Goal: Task Accomplishment & Management: Use online tool/utility

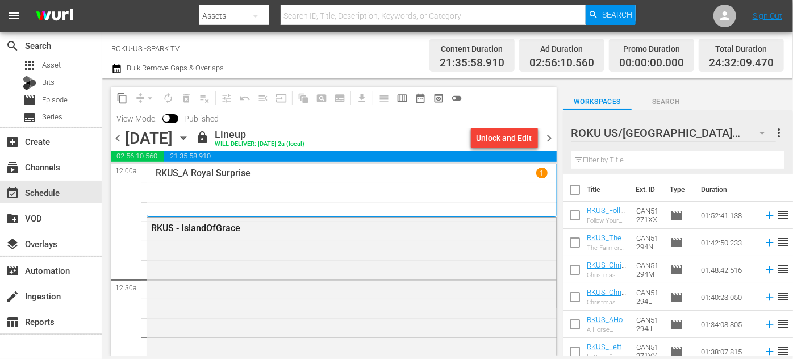
scroll to position [1136, 0]
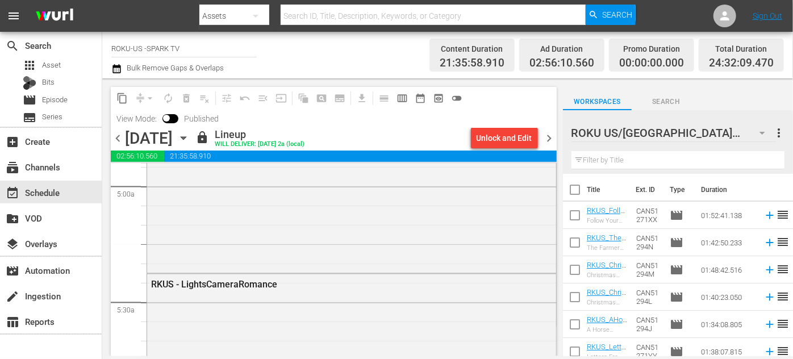
click at [186, 138] on icon "button" at bounding box center [183, 138] width 5 height 3
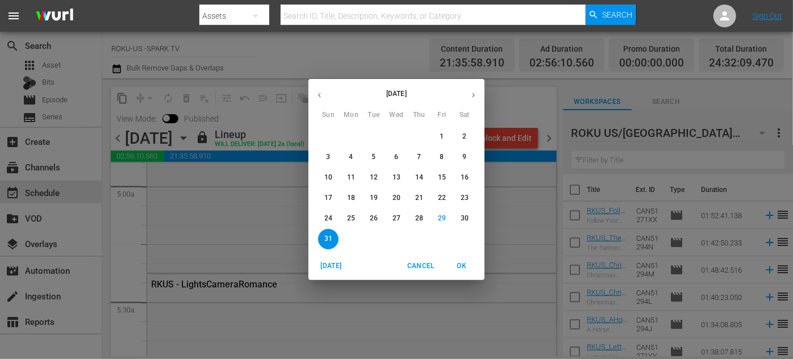
click at [469, 97] on icon "button" at bounding box center [473, 95] width 9 height 9
click at [351, 135] on p "1" at bounding box center [351, 137] width 4 height 10
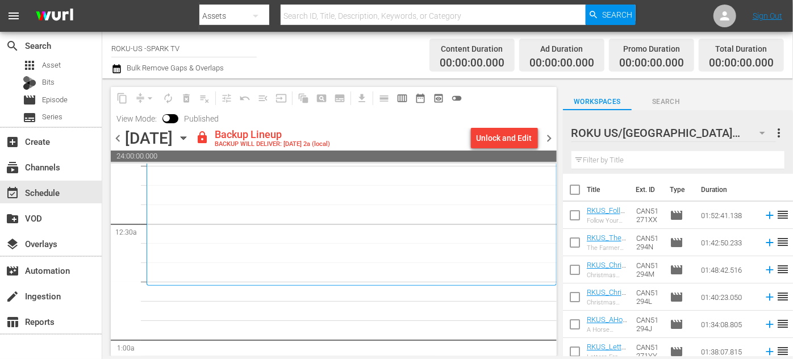
scroll to position [103, 0]
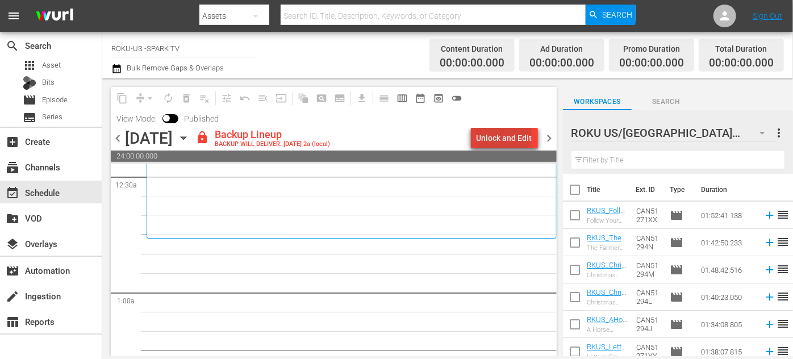
click at [506, 134] on div "Unlock and Edit" at bounding box center [505, 138] width 56 height 20
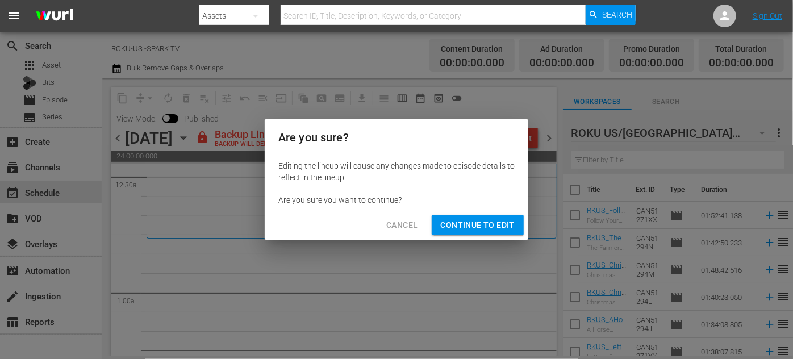
click at [485, 224] on span "Continue to Edit" at bounding box center [478, 225] width 74 height 14
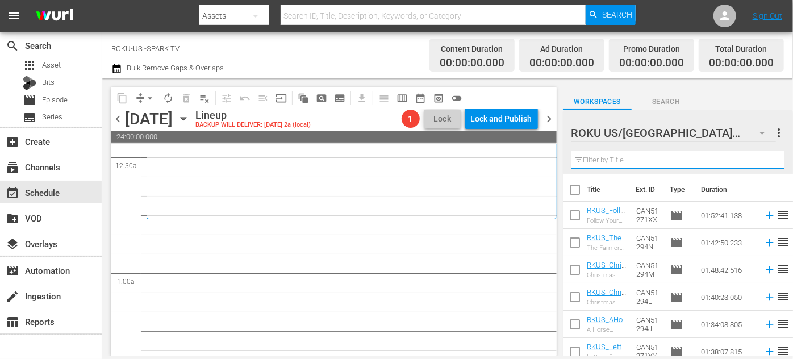
click at [635, 157] on input "text" at bounding box center [678, 160] width 213 height 18
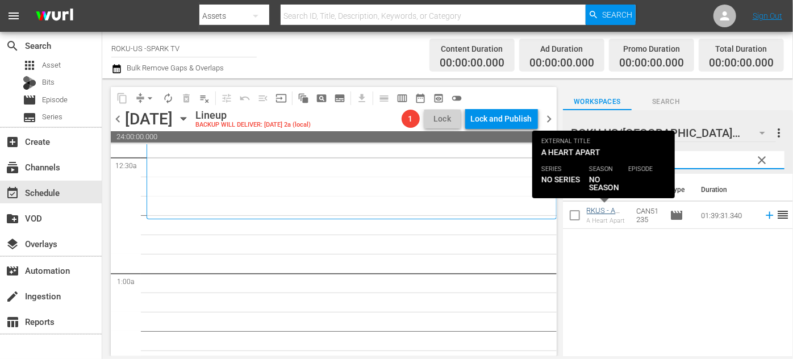
type input "apart"
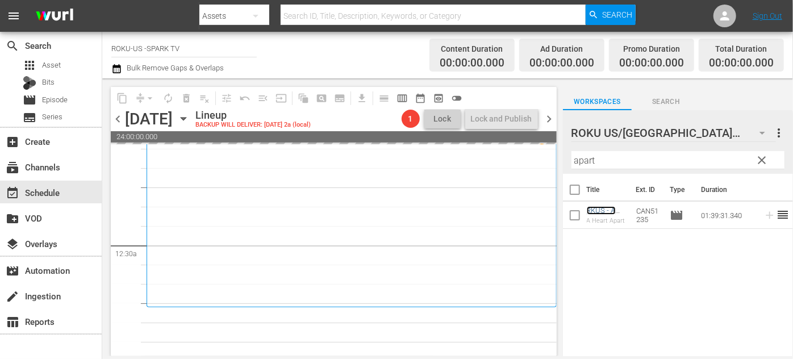
scroll to position [0, 0]
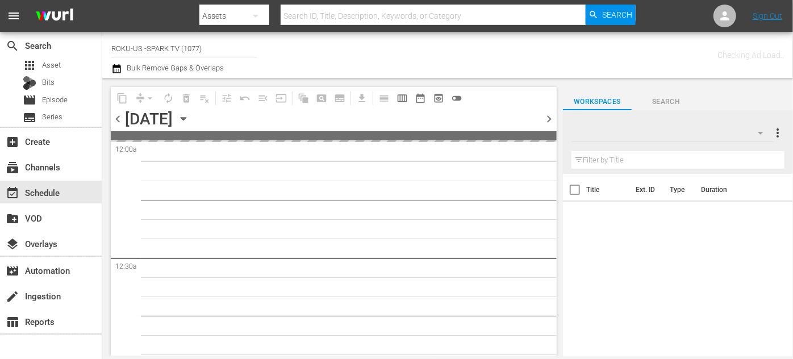
type input "ROKU-US -SPARK TV (1077)"
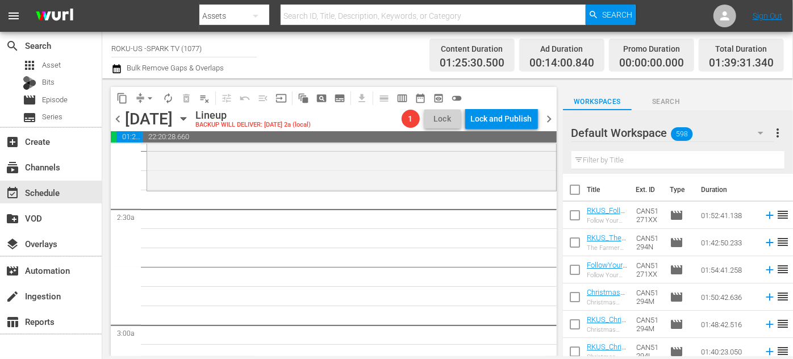
scroll to position [517, 0]
click at [760, 131] on icon "button" at bounding box center [761, 133] width 14 height 14
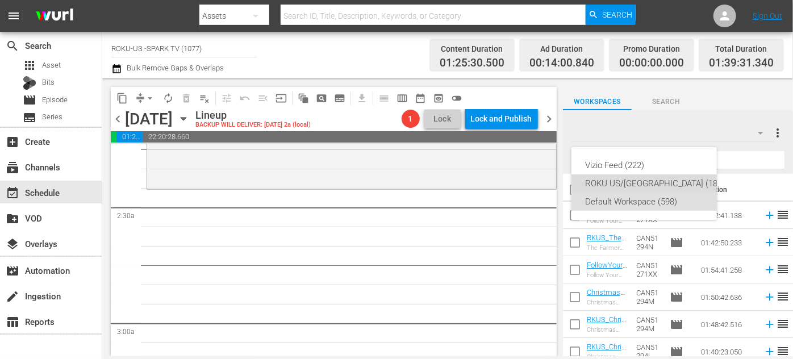
click at [622, 183] on div "ROKU US/[GEOGRAPHIC_DATA] (180)" at bounding box center [655, 183] width 140 height 18
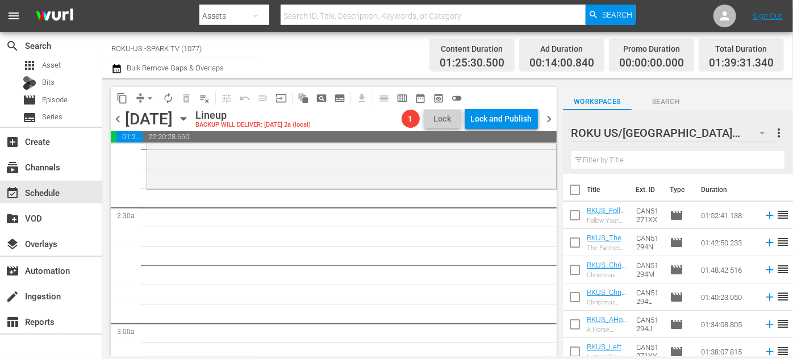
click at [595, 160] on input "text" at bounding box center [678, 160] width 213 height 18
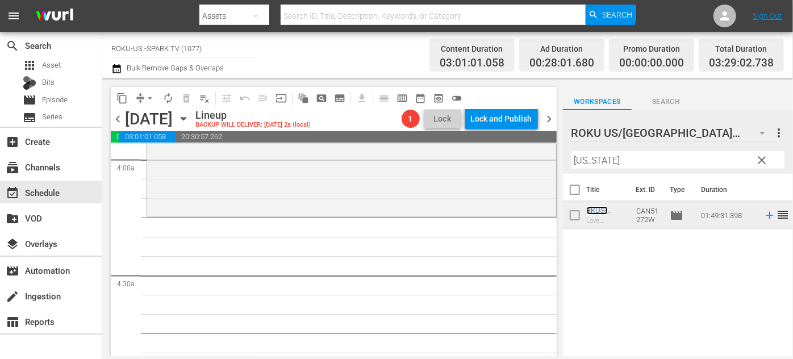
scroll to position [930, 0]
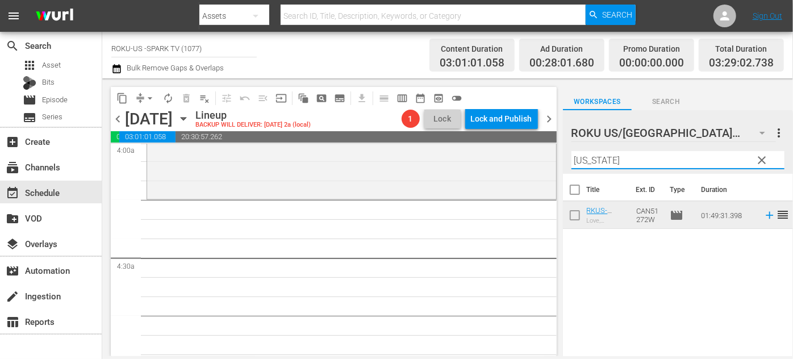
drag, startPoint x: 619, startPoint y: 164, endPoint x: 560, endPoint y: 161, distance: 59.2
click at [560, 161] on div "content_copy compress arrow_drop_down autorenew_outlined delete_forever_outline…" at bounding box center [447, 217] width 691 height 278
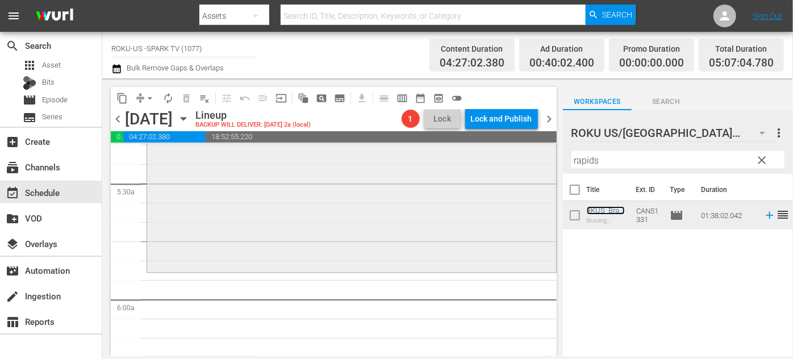
scroll to position [1239, 0]
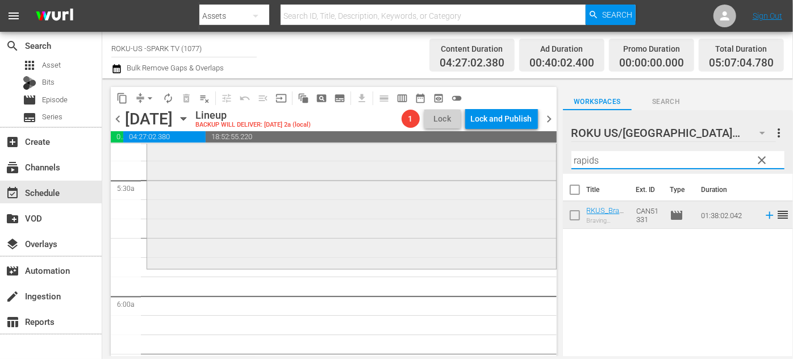
drag, startPoint x: 606, startPoint y: 162, endPoint x: 546, endPoint y: 161, distance: 59.7
click at [545, 163] on div "content_copy compress arrow_drop_down autorenew_outlined delete_forever_outline…" at bounding box center [447, 217] width 691 height 278
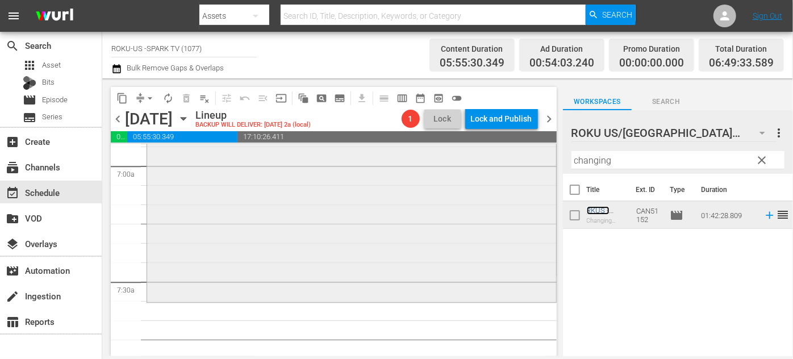
scroll to position [1653, 0]
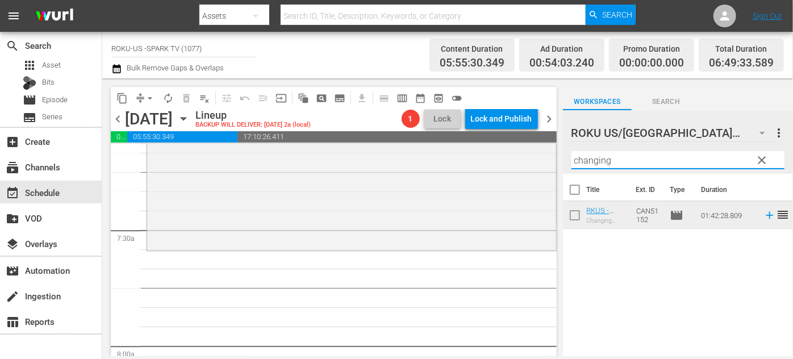
drag, startPoint x: 633, startPoint y: 163, endPoint x: 555, endPoint y: 163, distance: 78.4
click at [555, 163] on div "content_copy compress arrow_drop_down autorenew_outlined delete_forever_outline…" at bounding box center [447, 217] width 691 height 278
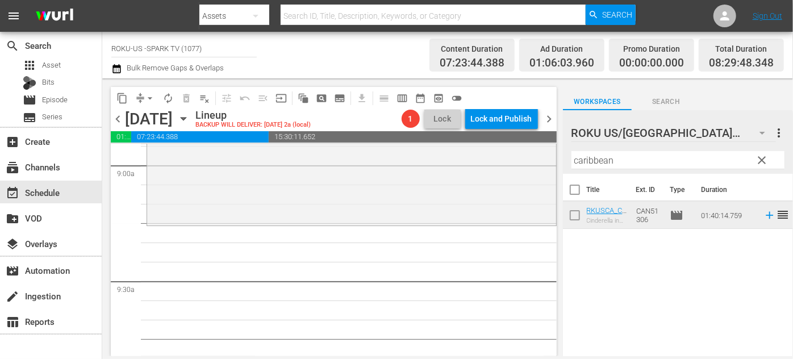
scroll to position [2066, 0]
drag, startPoint x: 643, startPoint y: 163, endPoint x: 519, endPoint y: 158, distance: 124.0
click at [518, 162] on div "content_copy compress arrow_drop_down autorenew_outlined delete_forever_outline…" at bounding box center [447, 217] width 691 height 278
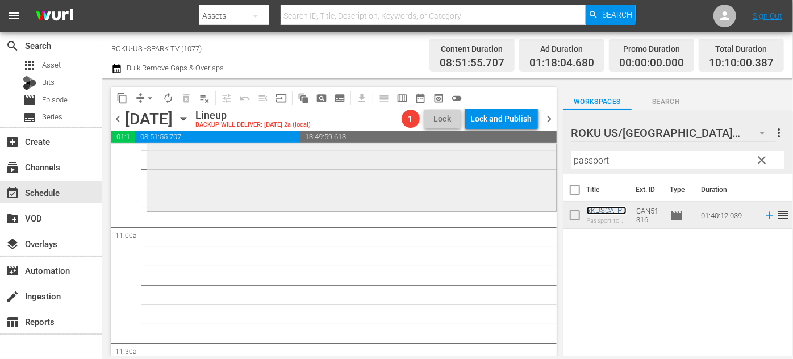
scroll to position [2479, 0]
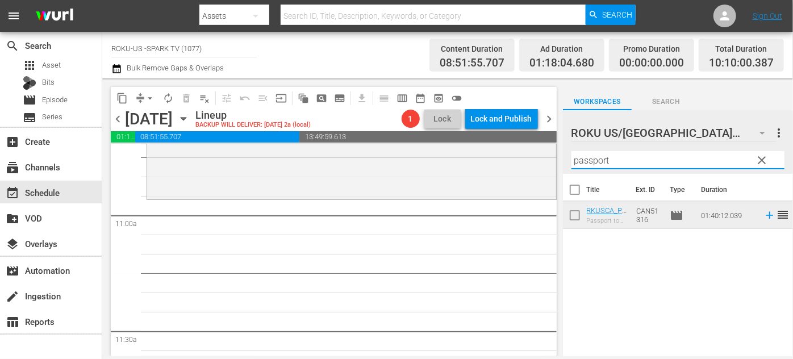
drag, startPoint x: 615, startPoint y: 163, endPoint x: 562, endPoint y: 163, distance: 52.8
click at [562, 163] on div "content_copy compress arrow_drop_down autorenew_outlined delete_forever_outline…" at bounding box center [447, 217] width 691 height 278
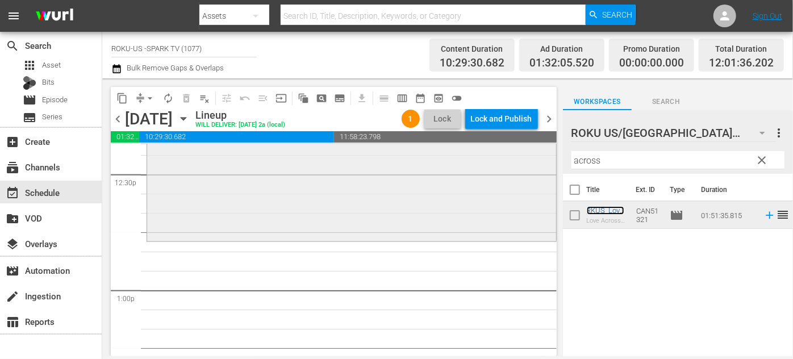
scroll to position [2944, 0]
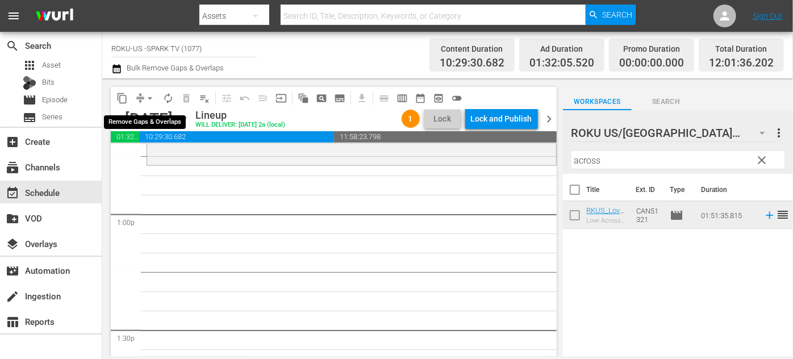
click at [148, 97] on span "arrow_drop_down" at bounding box center [149, 98] width 11 height 11
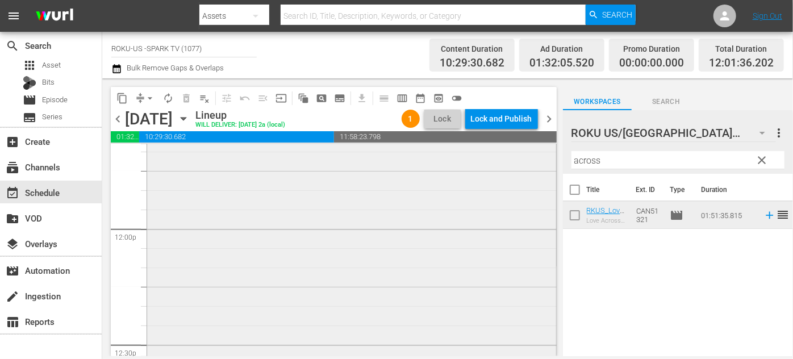
scroll to position [2789, 0]
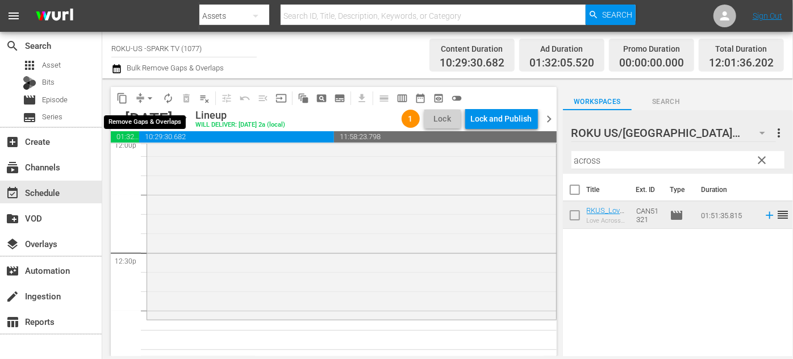
click at [145, 97] on span "arrow_drop_down" at bounding box center [149, 98] width 11 height 11
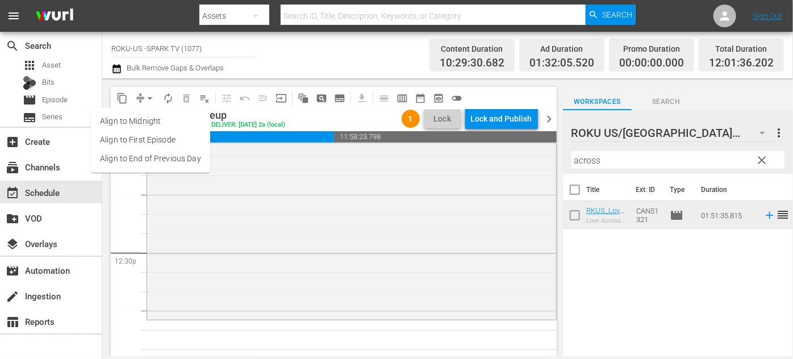
click at [159, 158] on li "Align to End of Previous Day" at bounding box center [150, 158] width 119 height 19
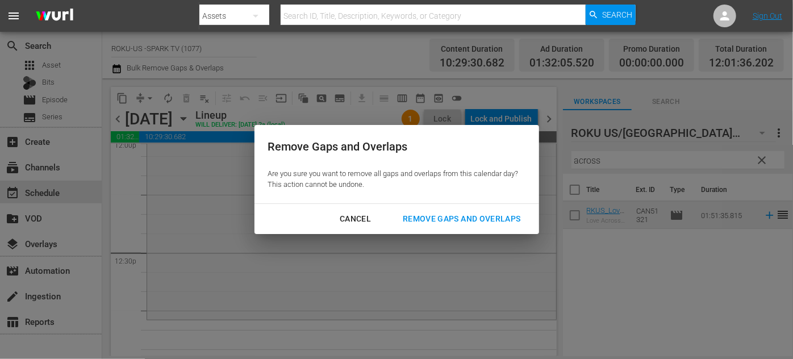
click at [423, 219] on div "Remove Gaps and Overlaps" at bounding box center [462, 219] width 136 height 14
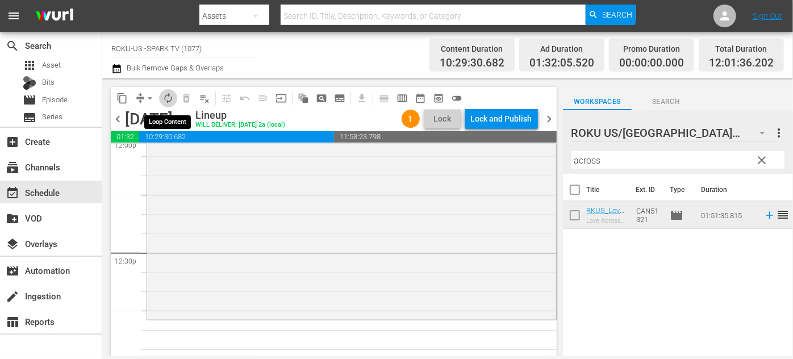
click at [169, 98] on span "autorenew_outlined" at bounding box center [168, 98] width 11 height 11
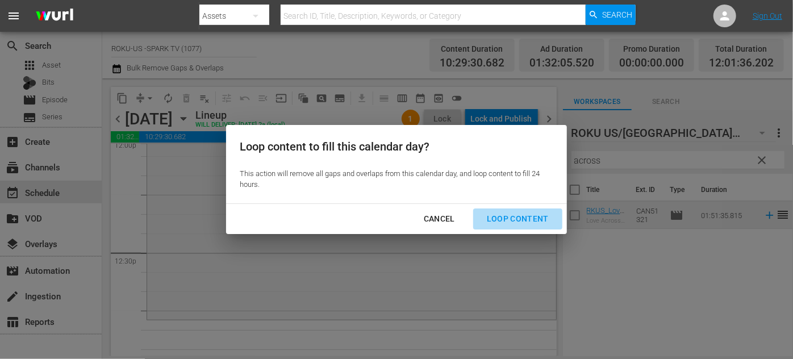
click at [523, 221] on div "Loop Content" at bounding box center [518, 219] width 80 height 14
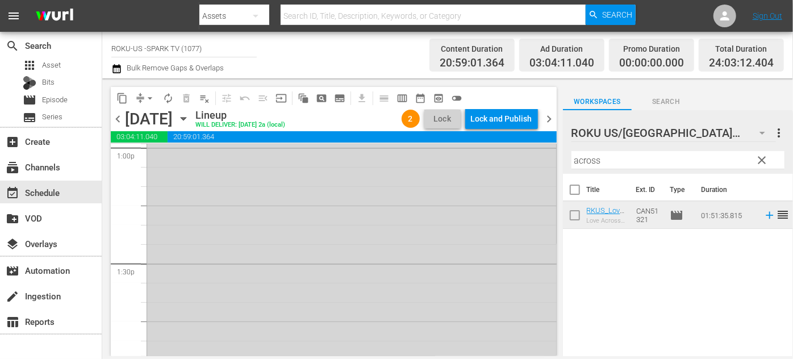
scroll to position [2908, 0]
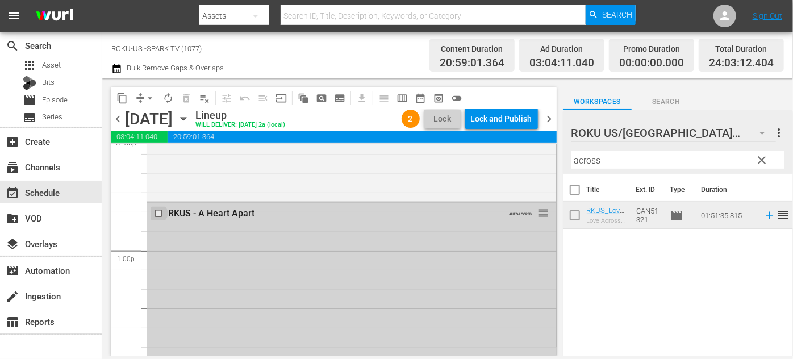
click at [158, 213] on input "checkbox" at bounding box center [160, 214] width 12 height 10
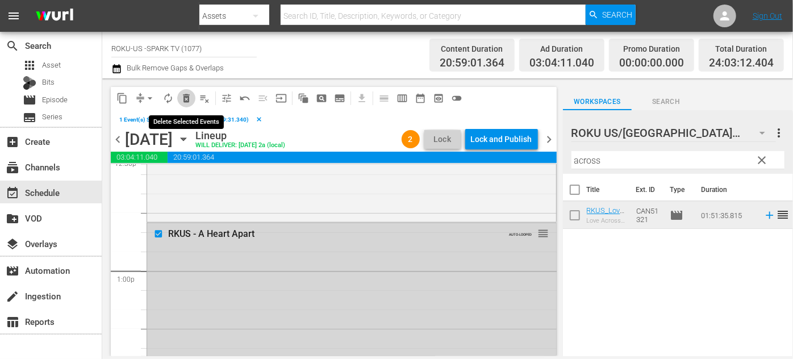
click at [185, 102] on span "delete_forever_outlined" at bounding box center [186, 98] width 11 height 11
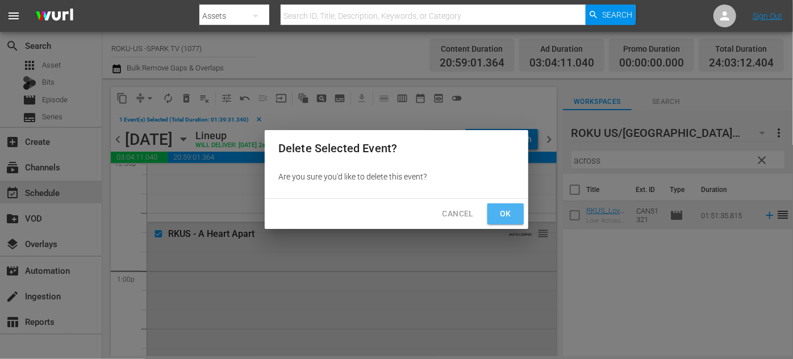
click at [498, 213] on span "Ok" at bounding box center [506, 214] width 18 height 14
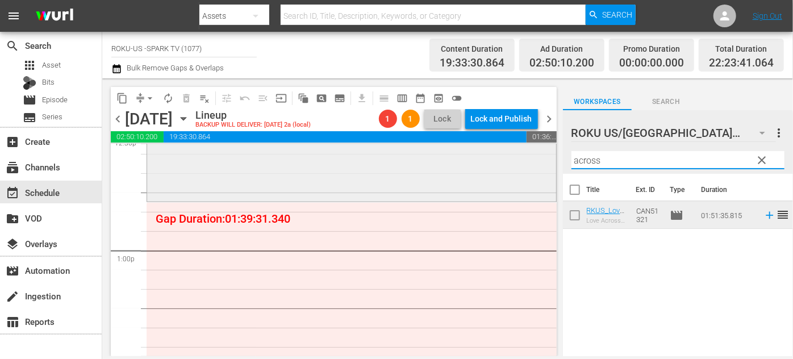
drag, startPoint x: 614, startPoint y: 157, endPoint x: 532, endPoint y: 157, distance: 81.8
click at [532, 157] on div "content_copy compress arrow_drop_down autorenew_outlined delete_forever_outline…" at bounding box center [447, 217] width 691 height 278
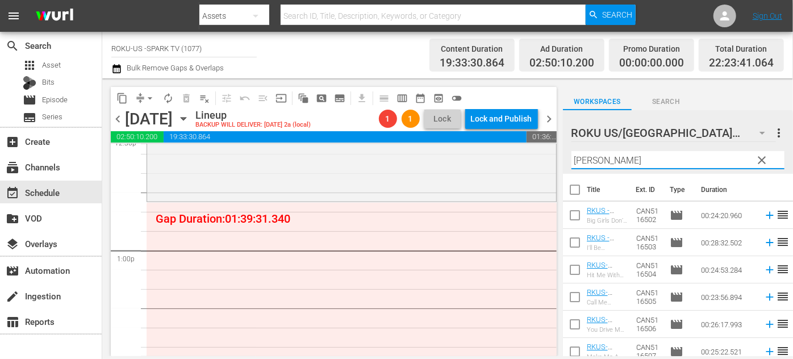
click at [567, 164] on div "ROKU US/CA 180 ROKU US/CA more_vert clear Filter by Title [PERSON_NAME]" at bounding box center [678, 142] width 230 height 64
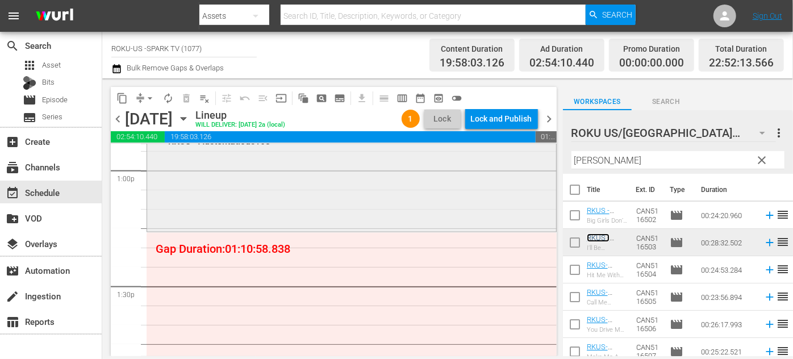
scroll to position [3010, 0]
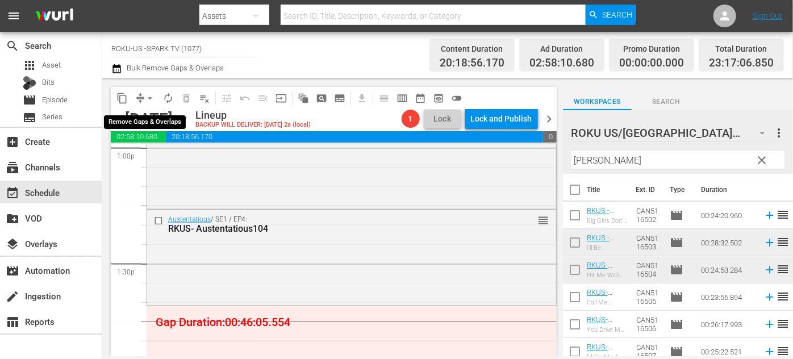
click at [149, 95] on span "arrow_drop_down" at bounding box center [149, 98] width 11 height 11
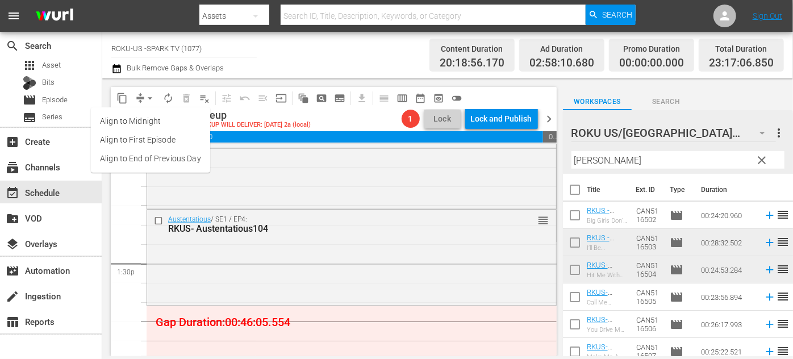
click at [168, 163] on li "Align to End of Previous Day" at bounding box center [150, 158] width 119 height 19
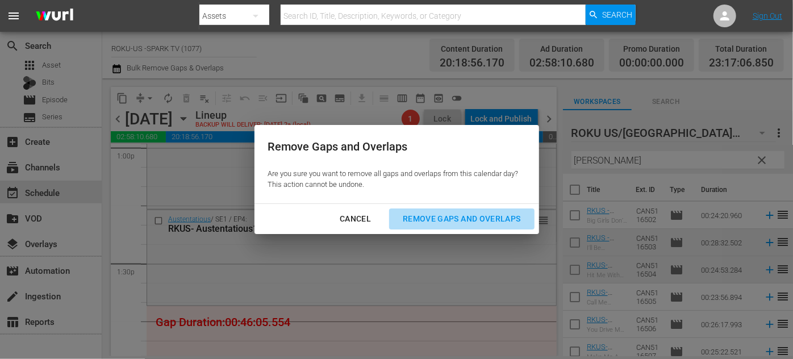
click at [443, 217] on div "Remove Gaps and Overlaps" at bounding box center [462, 219] width 136 height 14
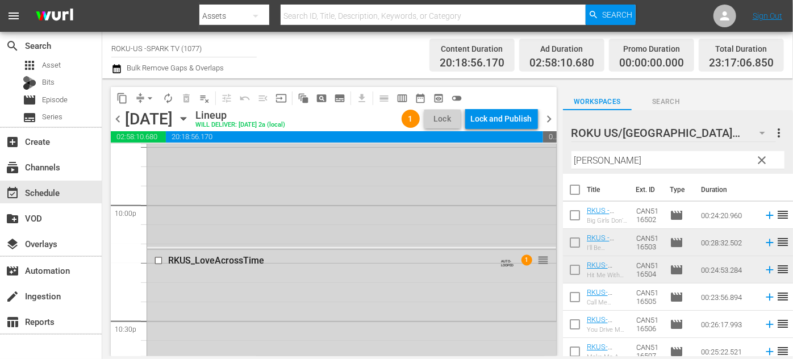
scroll to position [4796, 0]
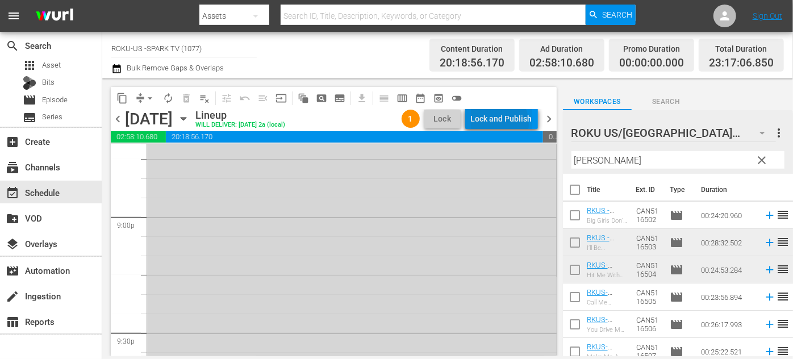
click at [497, 123] on div "Lock and Publish" at bounding box center [501, 119] width 61 height 20
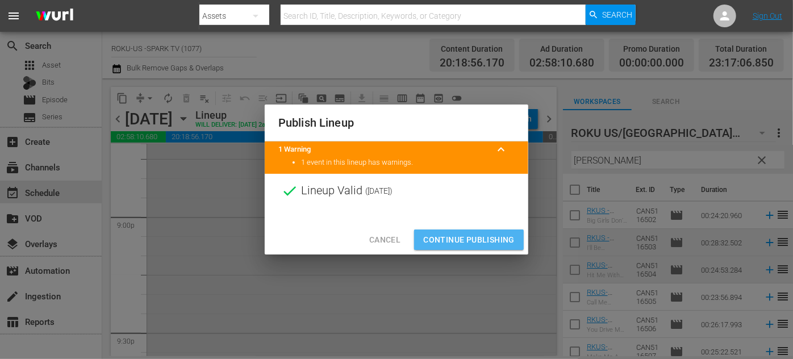
click at [476, 238] on span "Continue Publishing" at bounding box center [468, 240] width 91 height 14
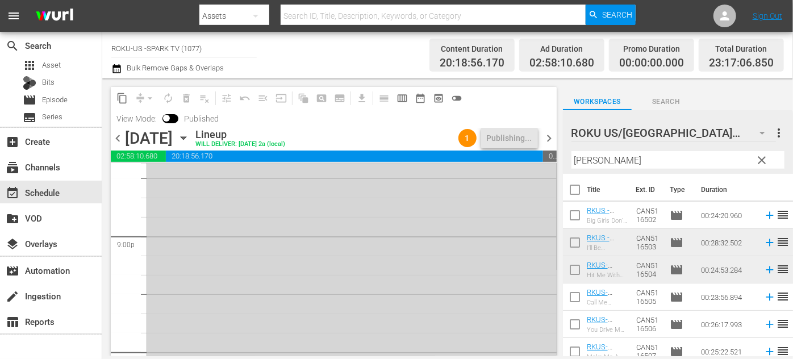
click at [190, 136] on icon "button" at bounding box center [183, 138] width 13 height 13
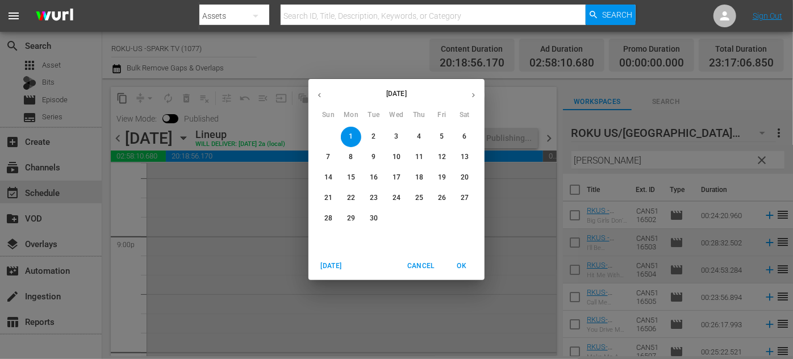
click at [373, 138] on p "2" at bounding box center [374, 137] width 4 height 10
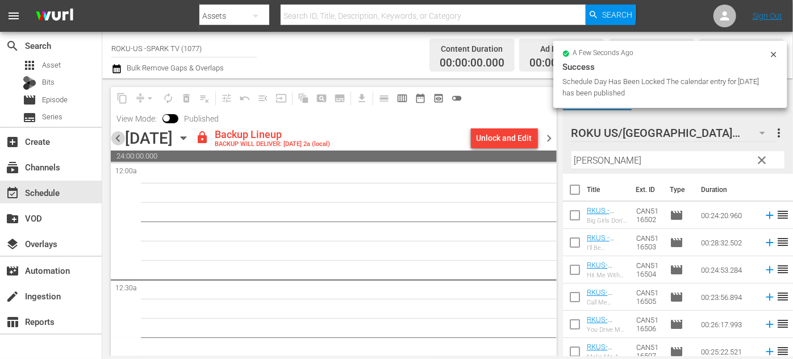
click at [117, 133] on span "chevron_left" at bounding box center [118, 138] width 14 height 14
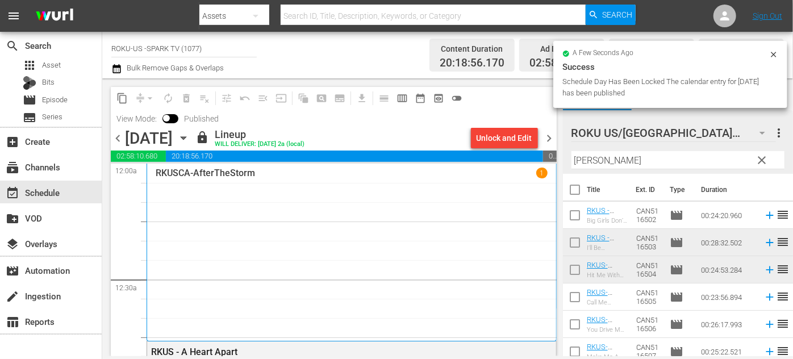
click at [186, 138] on icon "button" at bounding box center [183, 138] width 5 height 3
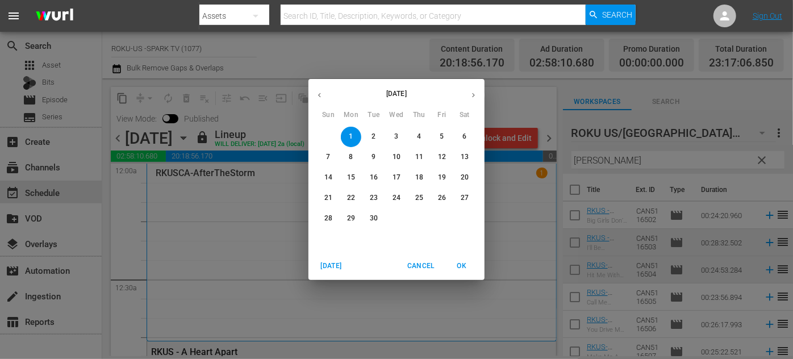
click at [377, 139] on span "2" at bounding box center [374, 137] width 20 height 10
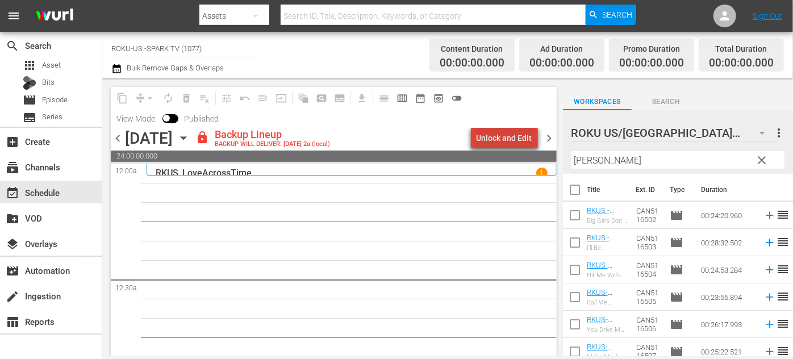
click at [513, 132] on div "Unlock and Edit" at bounding box center [505, 138] width 56 height 20
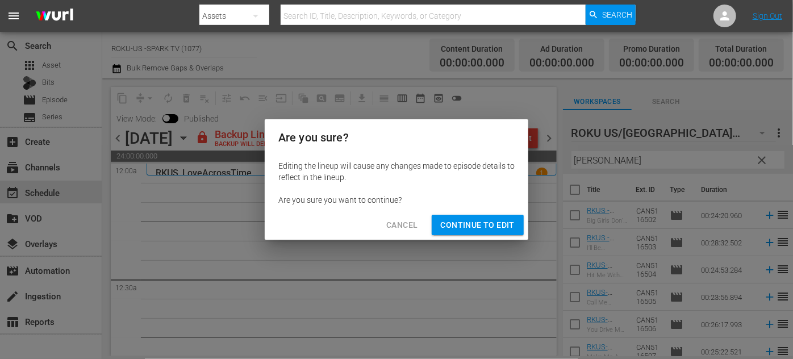
drag, startPoint x: 488, startPoint y: 225, endPoint x: 592, endPoint y: 191, distance: 109.4
click at [488, 224] on span "Continue to Edit" at bounding box center [478, 225] width 74 height 14
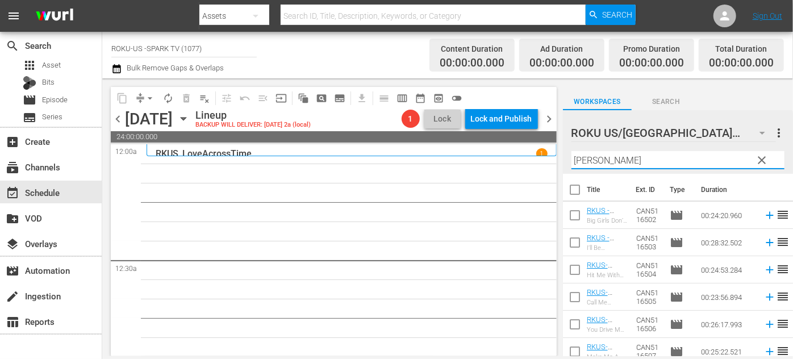
drag, startPoint x: 615, startPoint y: 156, endPoint x: 565, endPoint y: 155, distance: 50.0
click at [565, 155] on div "ROKU US/CA 180 ROKU US/CA more_vert clear Filter by Title [PERSON_NAME]" at bounding box center [678, 142] width 230 height 64
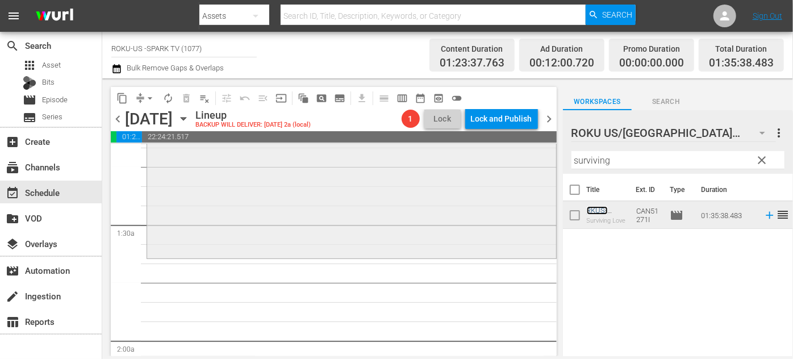
scroll to position [310, 0]
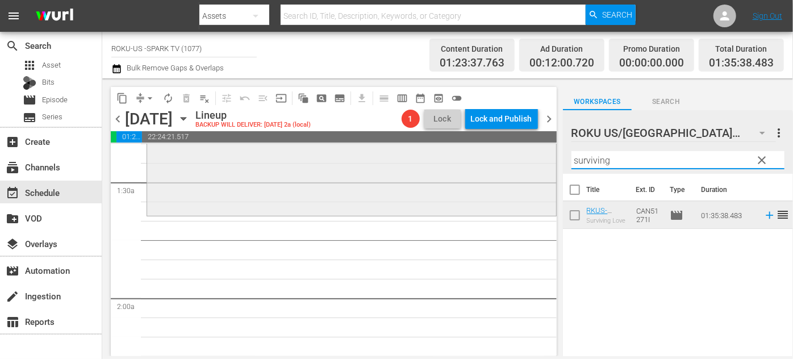
drag, startPoint x: 630, startPoint y: 161, endPoint x: 476, endPoint y: 152, distance: 154.3
click at [476, 152] on div "content_copy compress arrow_drop_down autorenew_outlined delete_forever_outline…" at bounding box center [447, 217] width 691 height 278
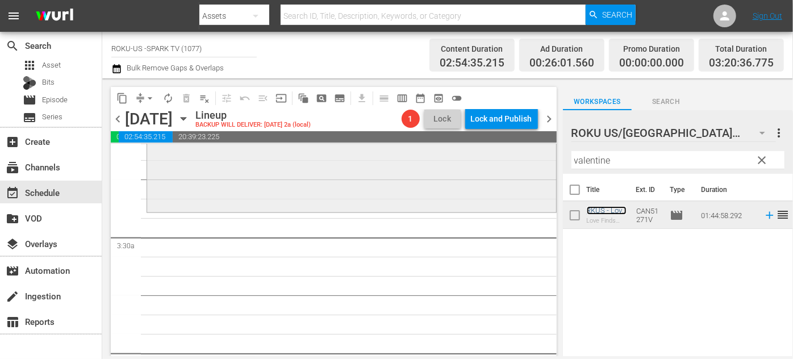
scroll to position [723, 0]
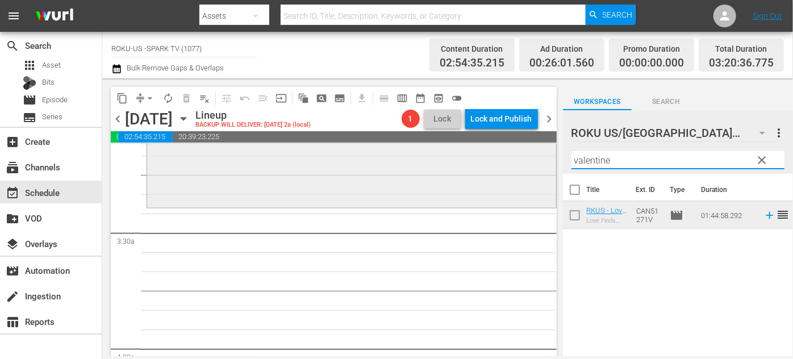
drag, startPoint x: 626, startPoint y: 155, endPoint x: 513, endPoint y: 154, distance: 112.5
click at [513, 154] on div "content_copy compress arrow_drop_down autorenew_outlined delete_forever_outline…" at bounding box center [447, 217] width 691 height 278
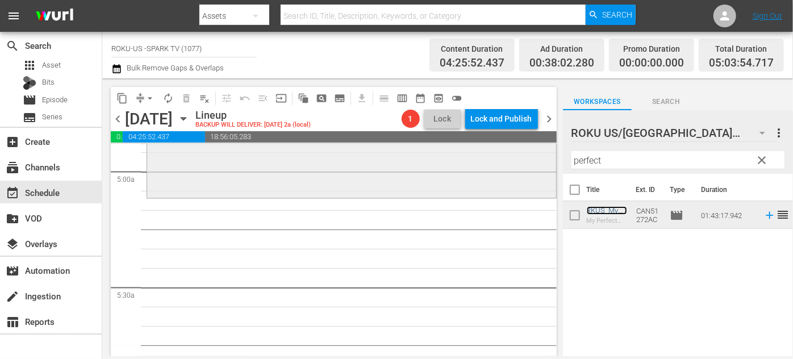
scroll to position [1136, 0]
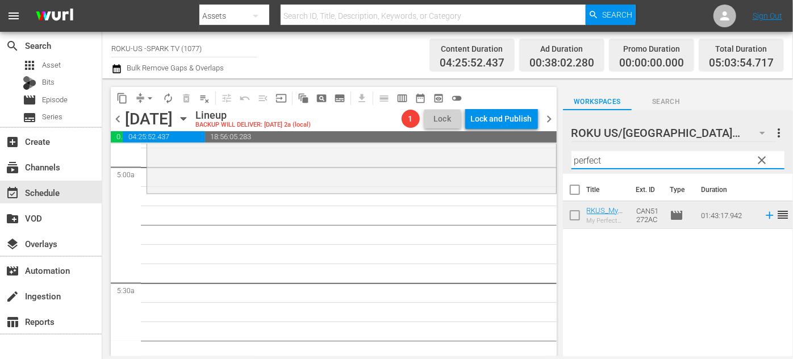
drag, startPoint x: 607, startPoint y: 157, endPoint x: 550, endPoint y: 153, distance: 57.5
click at [550, 153] on div "content_copy compress arrow_drop_down autorenew_outlined delete_forever_outline…" at bounding box center [447, 217] width 691 height 278
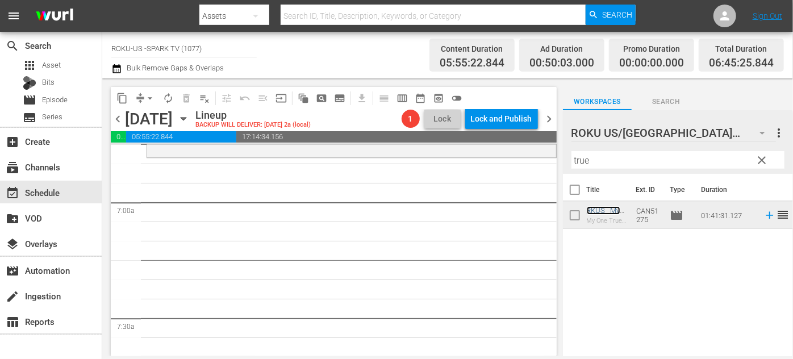
scroll to position [1550, 0]
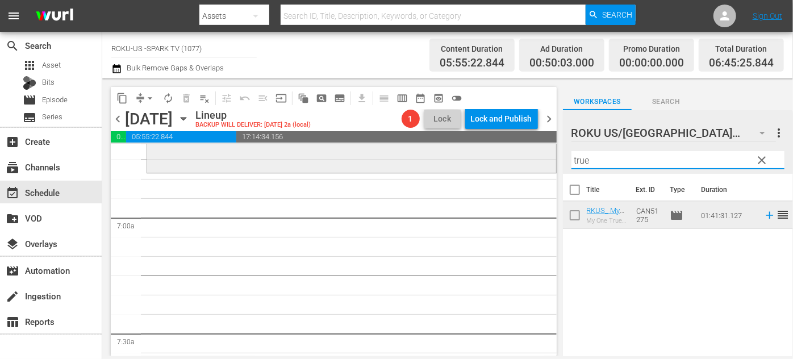
drag, startPoint x: 596, startPoint y: 161, endPoint x: 539, endPoint y: 159, distance: 57.4
click at [539, 159] on div "content_copy compress arrow_drop_down autorenew_outlined delete_forever_outline…" at bounding box center [447, 217] width 691 height 278
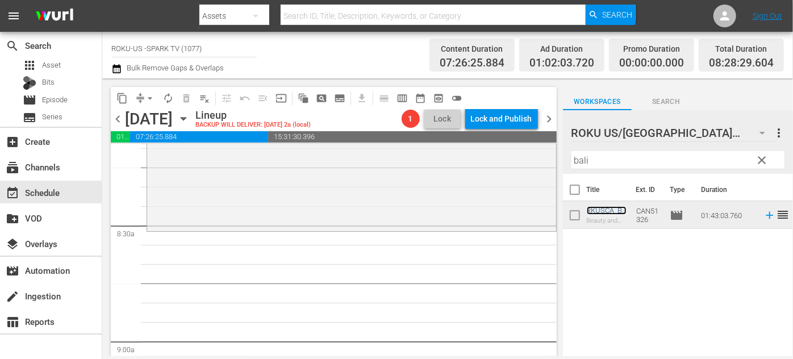
scroll to position [1911, 0]
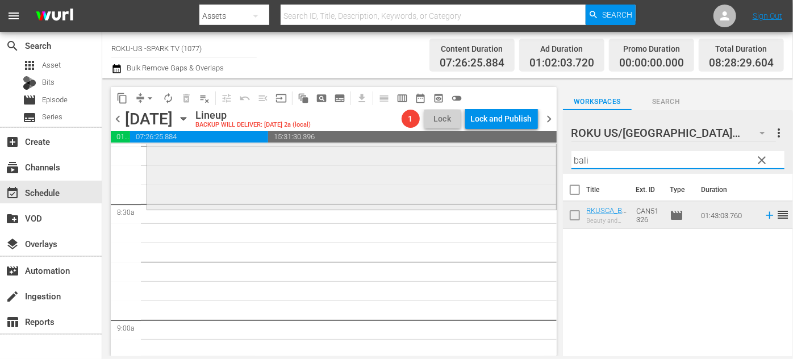
drag, startPoint x: 594, startPoint y: 159, endPoint x: 522, endPoint y: 157, distance: 71.6
click at [522, 157] on div "content_copy compress arrow_drop_down autorenew_outlined delete_forever_outline…" at bounding box center [447, 217] width 691 height 278
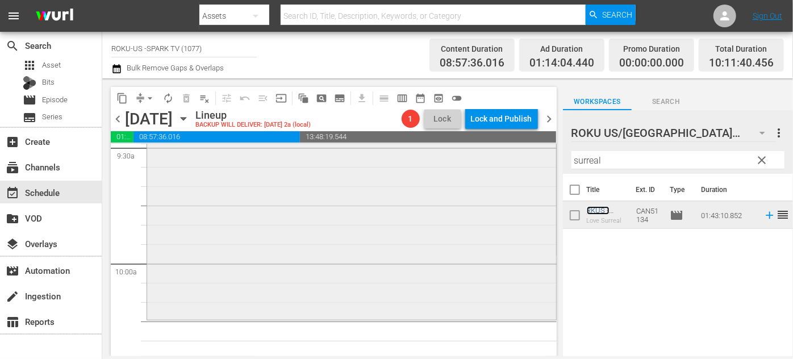
scroll to position [2324, 0]
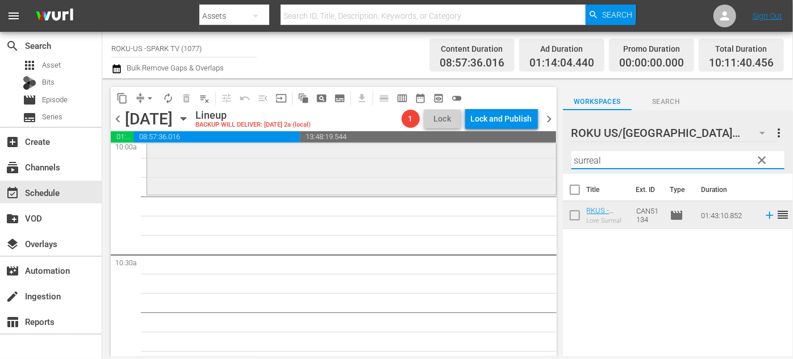
drag, startPoint x: 605, startPoint y: 160, endPoint x: 527, endPoint y: 160, distance: 77.8
click at [527, 160] on div "content_copy compress arrow_drop_down autorenew_outlined delete_forever_outline…" at bounding box center [447, 217] width 691 height 278
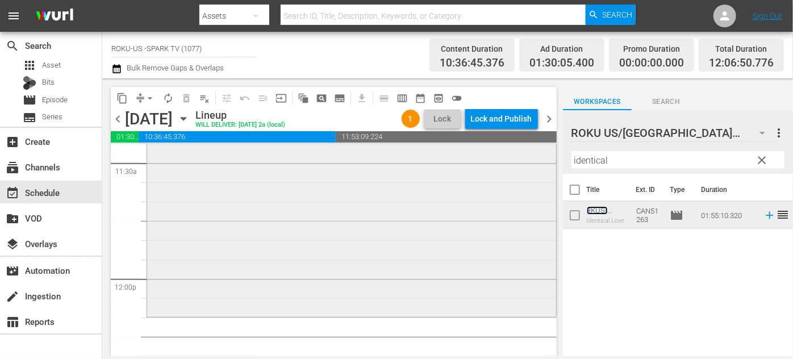
scroll to position [2686, 0]
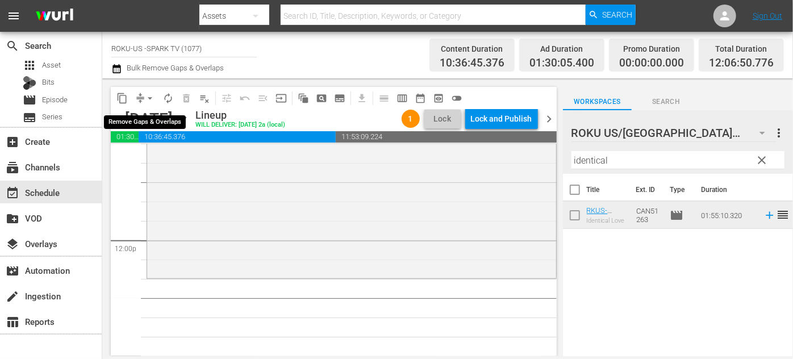
click at [147, 95] on span "arrow_drop_down" at bounding box center [149, 98] width 11 height 11
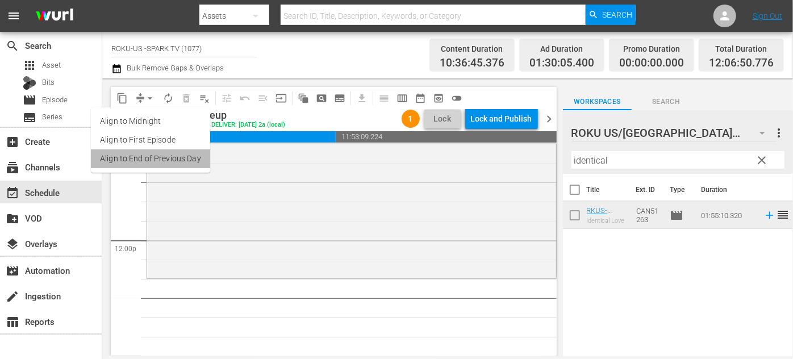
click at [166, 155] on li "Align to End of Previous Day" at bounding box center [150, 158] width 119 height 19
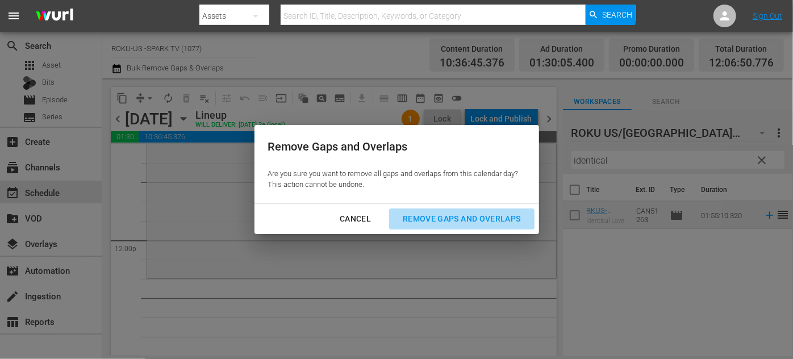
click at [432, 221] on div "Remove Gaps and Overlaps" at bounding box center [462, 219] width 136 height 14
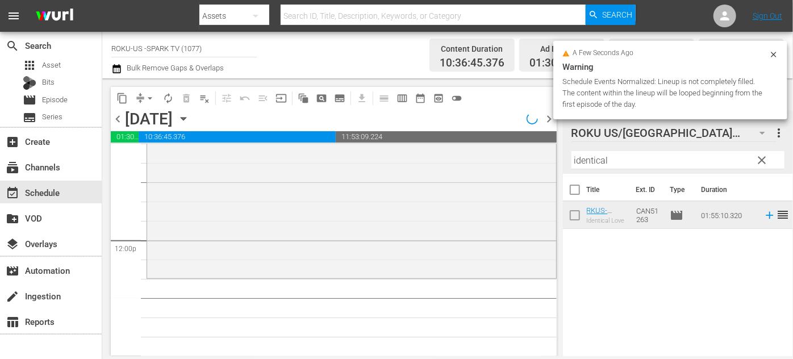
click at [169, 101] on span "autorenew_outlined" at bounding box center [168, 98] width 11 height 11
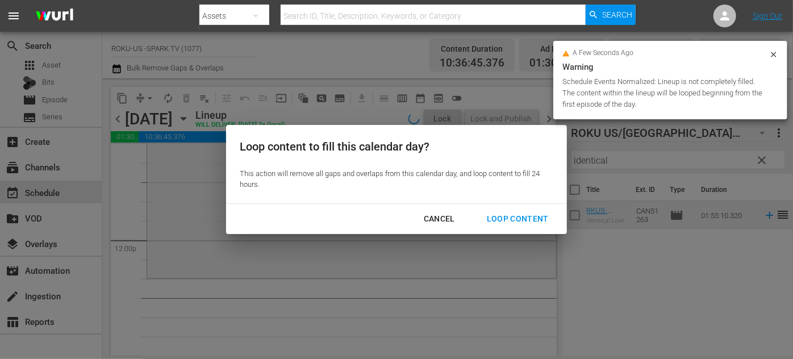
click at [494, 216] on div "Loop Content" at bounding box center [518, 219] width 80 height 14
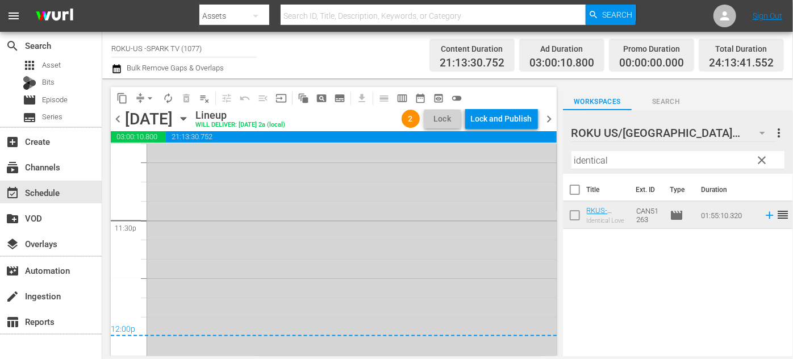
scroll to position [5114, 0]
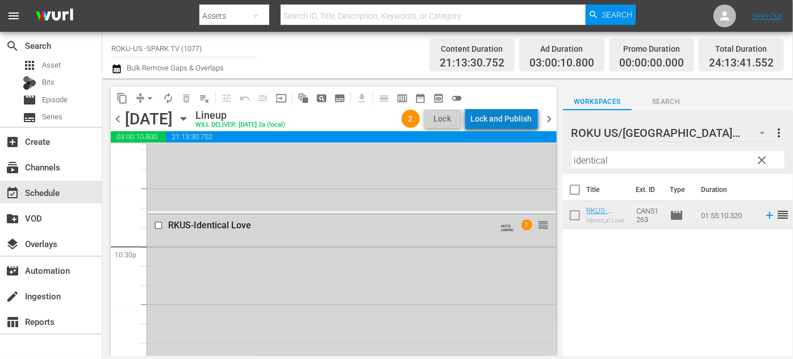
click at [525, 120] on div "Lock and Publish" at bounding box center [501, 119] width 61 height 20
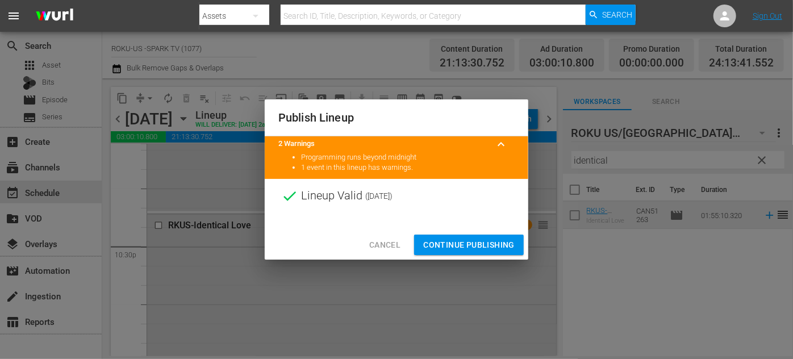
click at [482, 240] on span "Continue Publishing" at bounding box center [468, 245] width 91 height 14
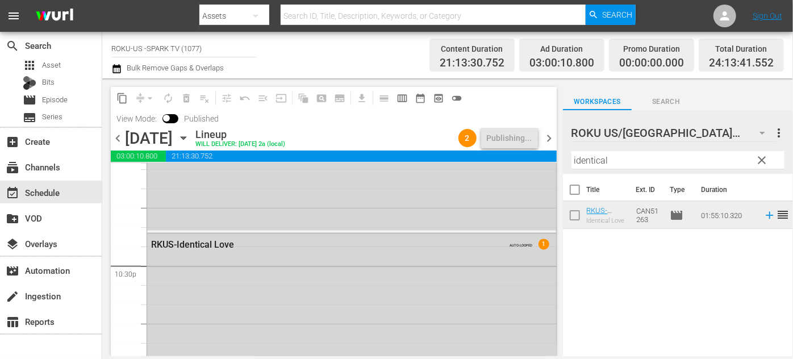
click at [190, 139] on icon "button" at bounding box center [183, 138] width 13 height 13
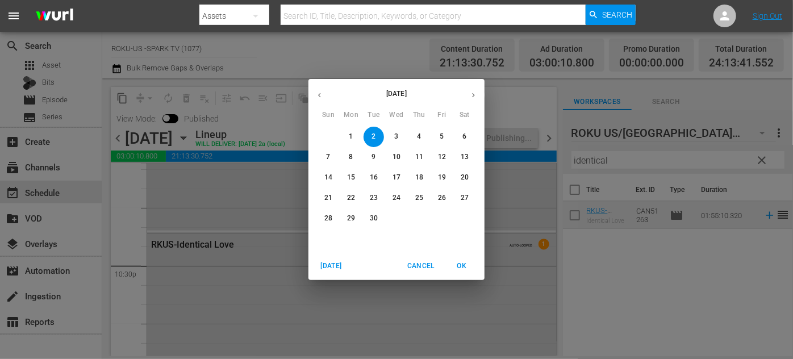
click at [395, 135] on p "3" at bounding box center [396, 137] width 4 height 10
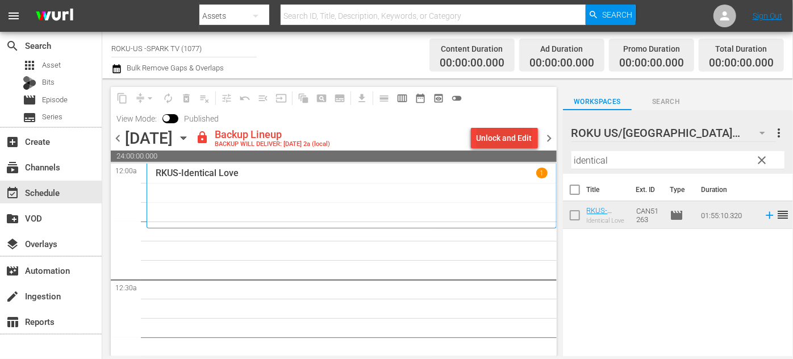
click at [501, 133] on div "Unlock and Edit" at bounding box center [505, 138] width 56 height 20
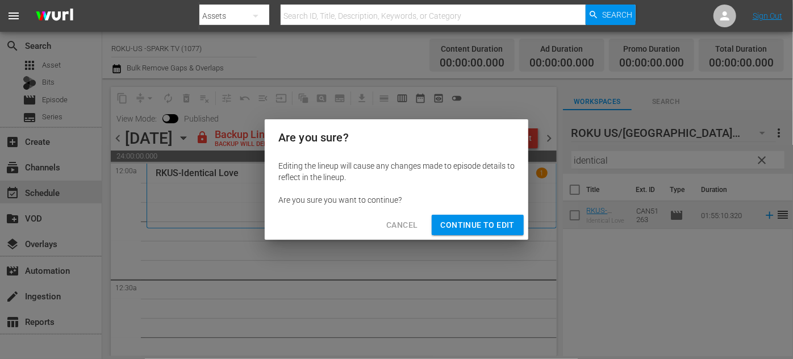
drag, startPoint x: 494, startPoint y: 224, endPoint x: 608, endPoint y: 168, distance: 127.6
click at [494, 224] on span "Continue to Edit" at bounding box center [478, 225] width 74 height 14
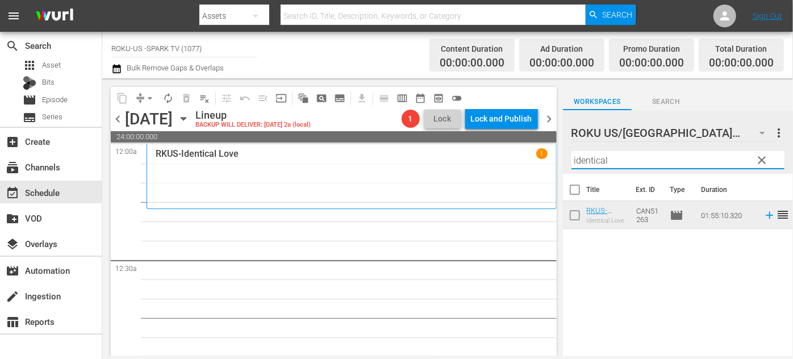
drag, startPoint x: 621, startPoint y: 159, endPoint x: 559, endPoint y: 161, distance: 62.0
click at [559, 161] on div "content_copy compress arrow_drop_down autorenew_outlined delete_forever_outline…" at bounding box center [447, 217] width 691 height 278
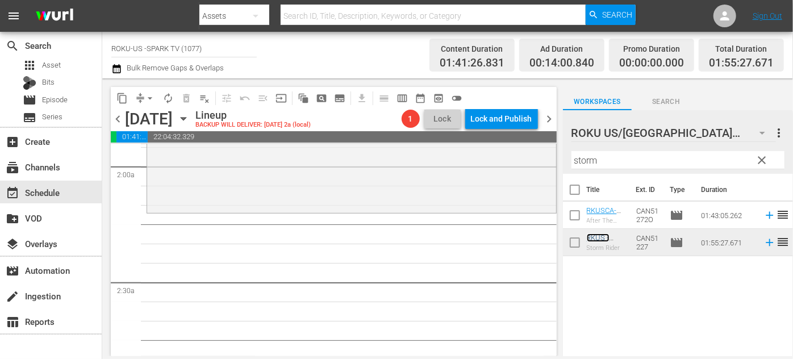
scroll to position [465, 0]
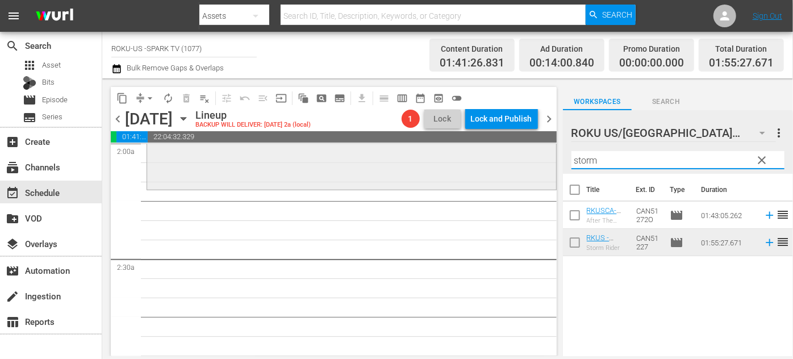
drag, startPoint x: 605, startPoint y: 160, endPoint x: 544, endPoint y: 157, distance: 60.3
click at [544, 157] on div "content_copy compress arrow_drop_down autorenew_outlined delete_forever_outline…" at bounding box center [447, 217] width 691 height 278
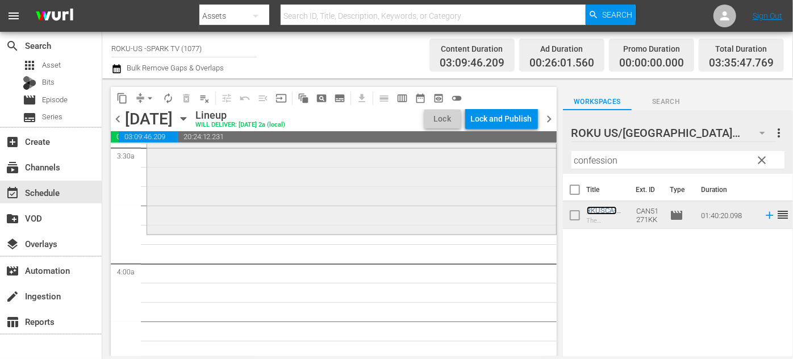
scroll to position [826, 0]
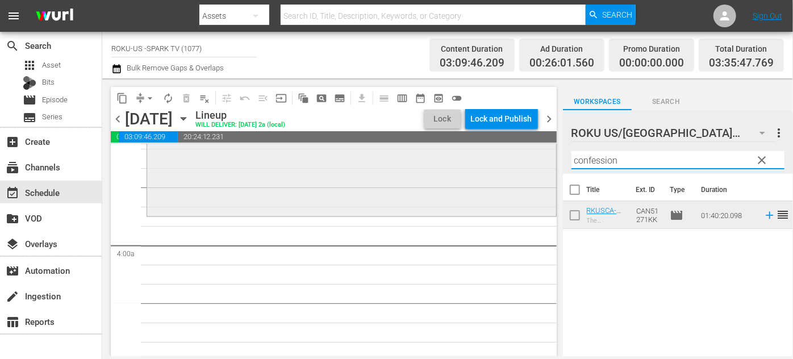
drag, startPoint x: 632, startPoint y: 160, endPoint x: 535, endPoint y: 159, distance: 97.2
click at [535, 159] on div "content_copy compress arrow_drop_down autorenew_outlined delete_forever_outline…" at bounding box center [447, 217] width 691 height 278
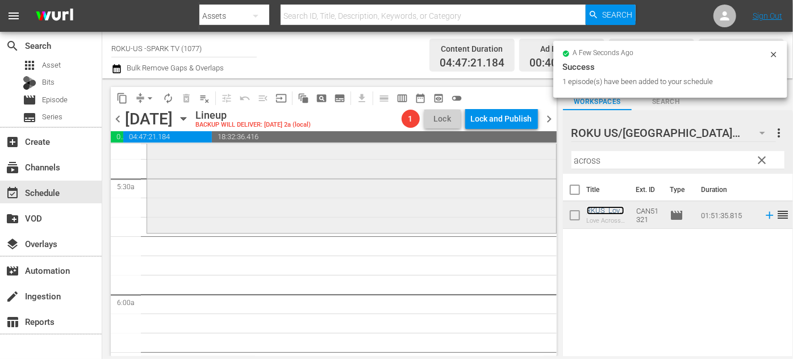
scroll to position [1291, 0]
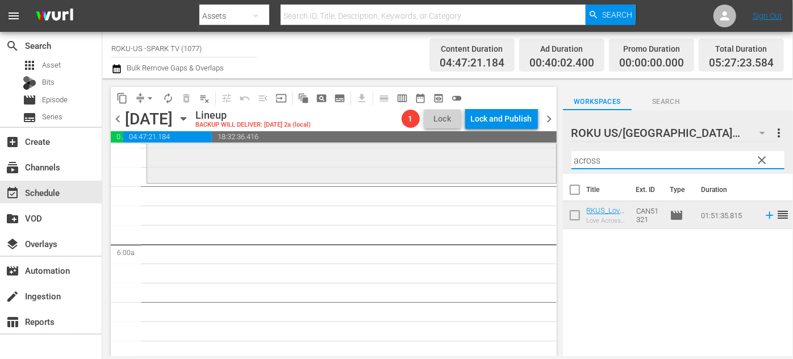
drag, startPoint x: 620, startPoint y: 163, endPoint x: 531, endPoint y: 154, distance: 89.7
click at [530, 154] on div "content_copy compress arrow_drop_down autorenew_outlined delete_forever_outline…" at bounding box center [447, 217] width 691 height 278
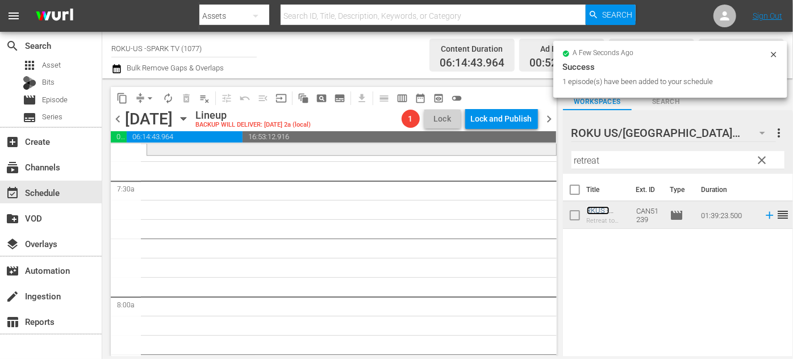
scroll to position [1705, 0]
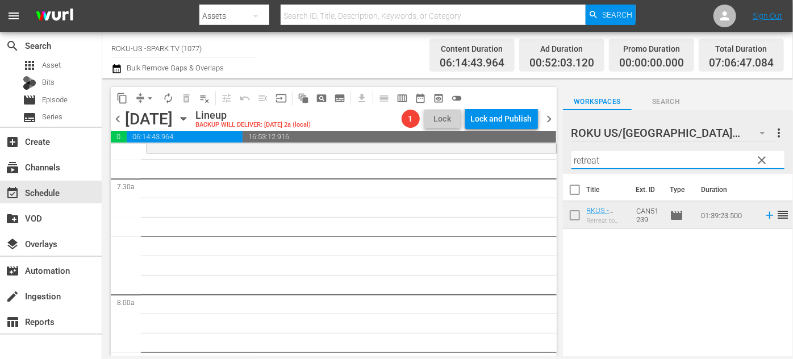
drag, startPoint x: 610, startPoint y: 161, endPoint x: 523, endPoint y: 159, distance: 87.5
click at [522, 160] on div "content_copy compress arrow_drop_down autorenew_outlined delete_forever_outline…" at bounding box center [447, 217] width 691 height 278
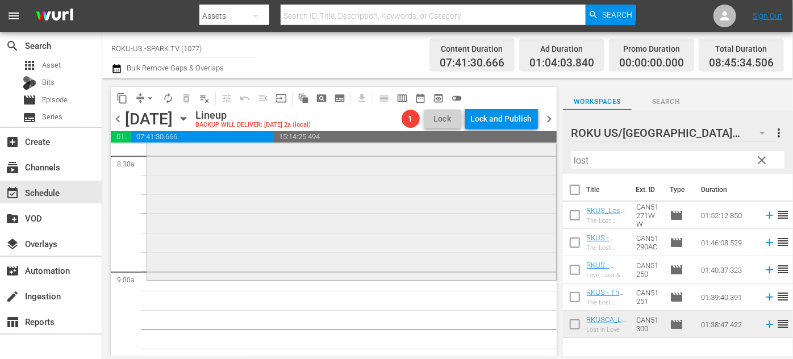
scroll to position [2014, 0]
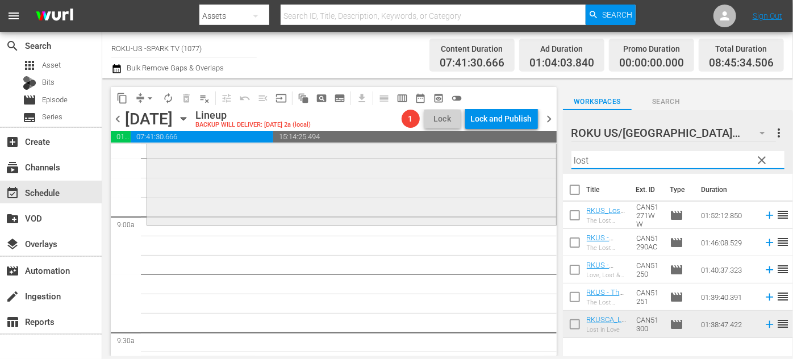
drag, startPoint x: 607, startPoint y: 157, endPoint x: 538, endPoint y: 152, distance: 70.0
click at [538, 153] on div "content_copy compress arrow_drop_down autorenew_outlined delete_forever_outline…" at bounding box center [447, 217] width 691 height 278
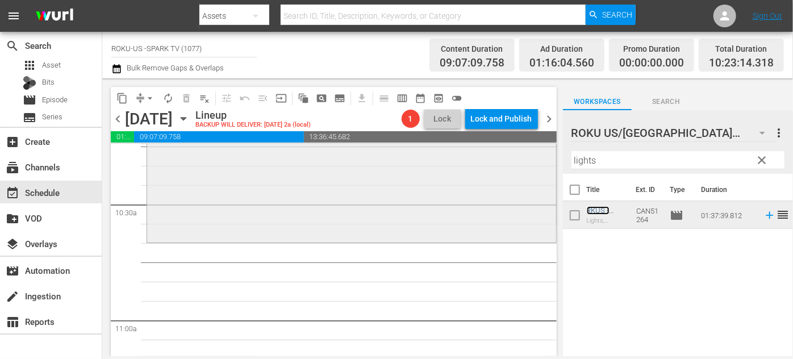
scroll to position [2376, 0]
drag, startPoint x: 594, startPoint y: 162, endPoint x: 506, endPoint y: 163, distance: 88.1
click at [506, 163] on div "content_copy compress arrow_drop_down autorenew_outlined delete_forever_outline…" at bounding box center [447, 217] width 691 height 278
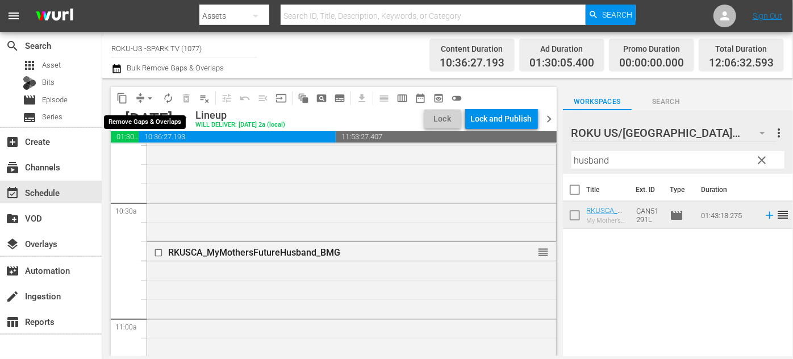
click at [151, 98] on span "arrow_drop_down" at bounding box center [149, 98] width 11 height 11
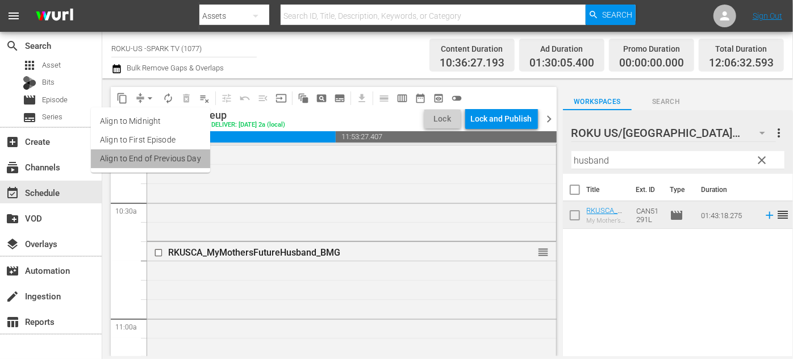
click at [153, 153] on li "Align to End of Previous Day" at bounding box center [150, 158] width 119 height 19
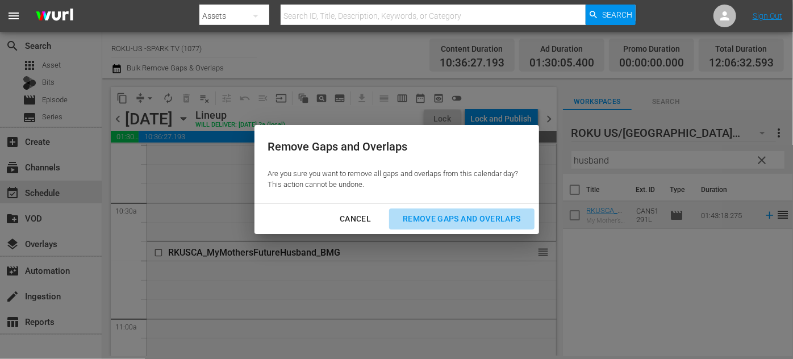
click at [439, 219] on div "Remove Gaps and Overlaps" at bounding box center [462, 219] width 136 height 14
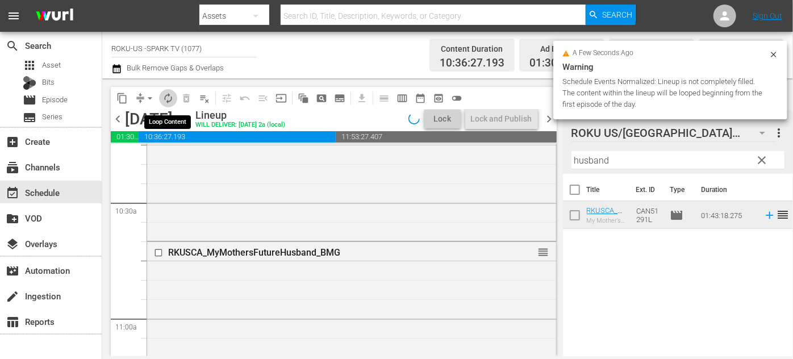
click at [166, 99] on span "autorenew_outlined" at bounding box center [168, 98] width 11 height 11
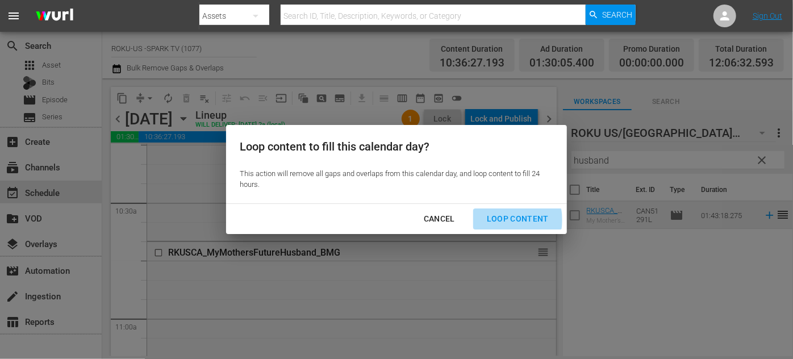
click at [502, 220] on div "Loop Content" at bounding box center [518, 219] width 80 height 14
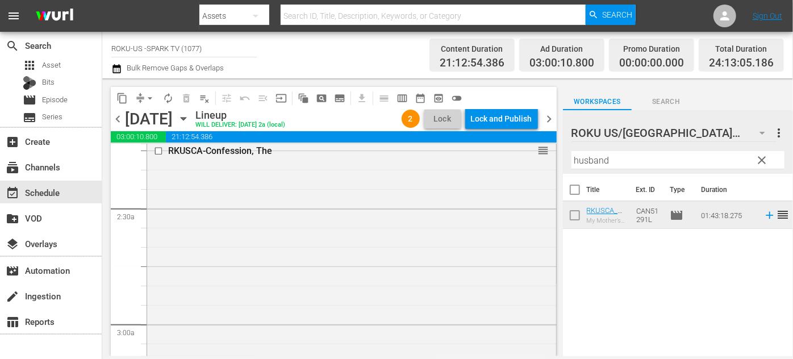
scroll to position [517, 0]
click at [160, 150] on input "checkbox" at bounding box center [160, 150] width 12 height 10
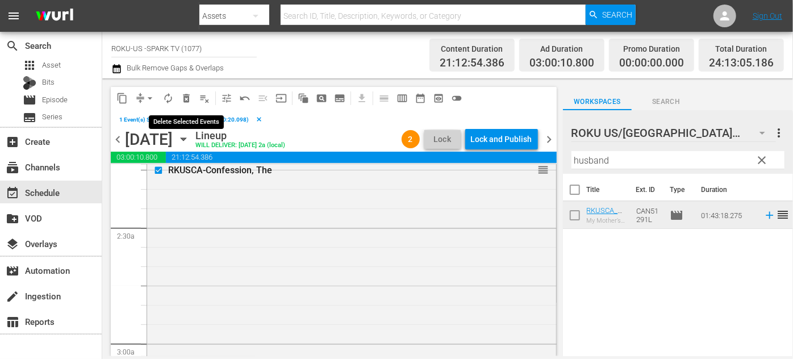
click at [186, 98] on span "delete_forever_outlined" at bounding box center [186, 98] width 11 height 11
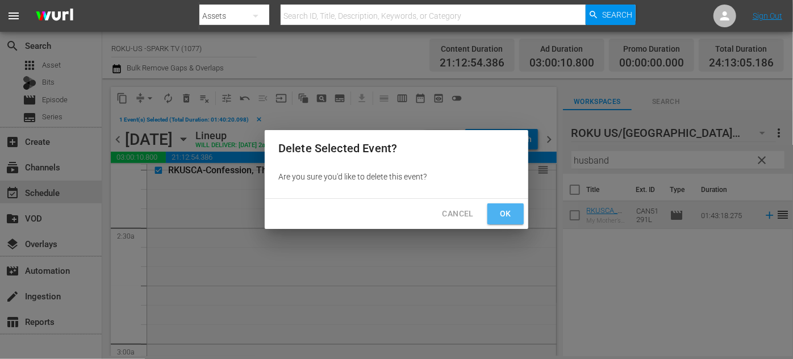
click at [506, 220] on button "Ok" at bounding box center [506, 213] width 36 height 21
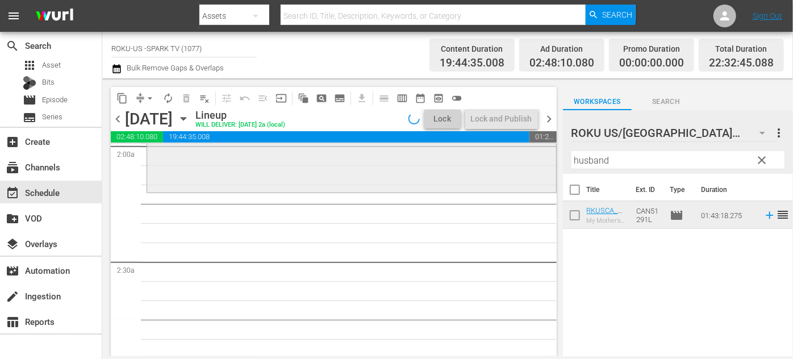
scroll to position [413, 0]
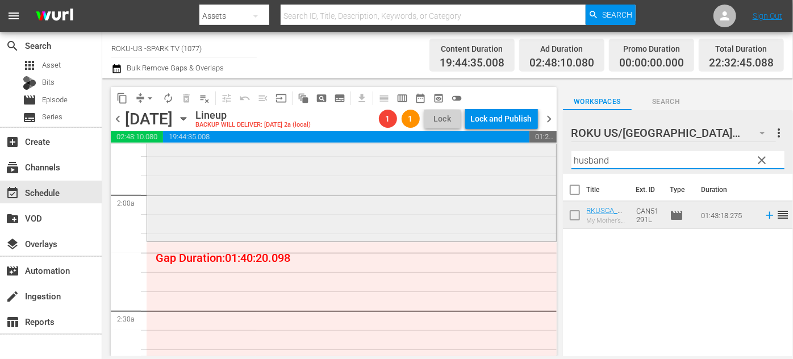
drag, startPoint x: 640, startPoint y: 163, endPoint x: 541, endPoint y: 163, distance: 98.9
click at [541, 162] on div "content_copy compress arrow_drop_down autorenew_outlined delete_forever_outline…" at bounding box center [447, 217] width 691 height 278
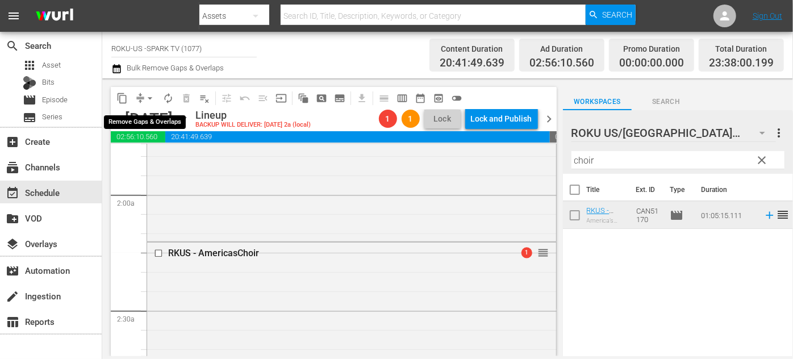
click at [152, 96] on span "arrow_drop_down" at bounding box center [149, 98] width 11 height 11
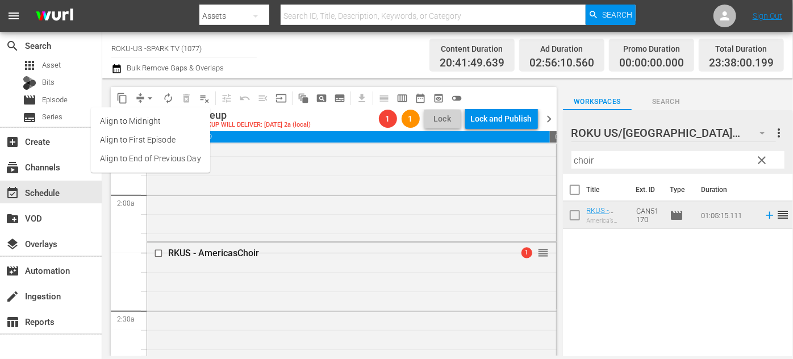
click at [165, 162] on li "Align to End of Previous Day" at bounding box center [150, 158] width 119 height 19
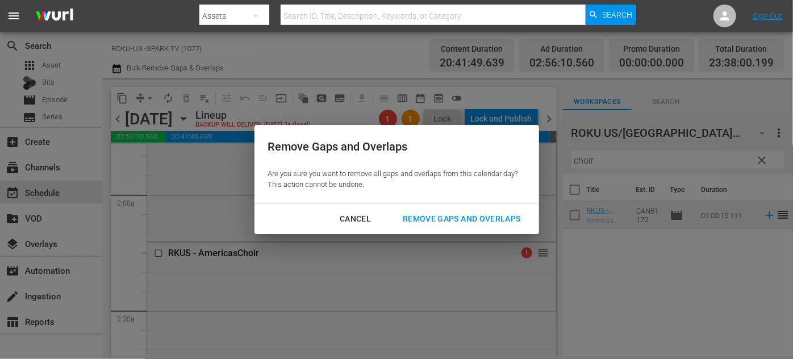
click at [432, 215] on div "Remove Gaps and Overlaps" at bounding box center [462, 219] width 136 height 14
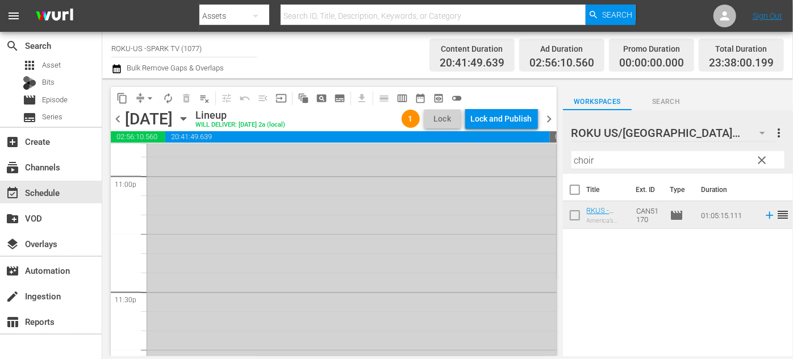
scroll to position [5352, 0]
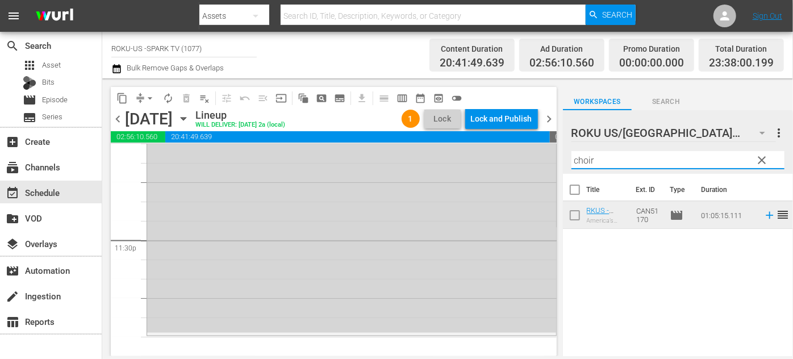
drag, startPoint x: 604, startPoint y: 154, endPoint x: 553, endPoint y: 156, distance: 51.2
click at [553, 156] on div "content_copy compress arrow_drop_down autorenew_outlined delete_forever_outline…" at bounding box center [447, 217] width 691 height 278
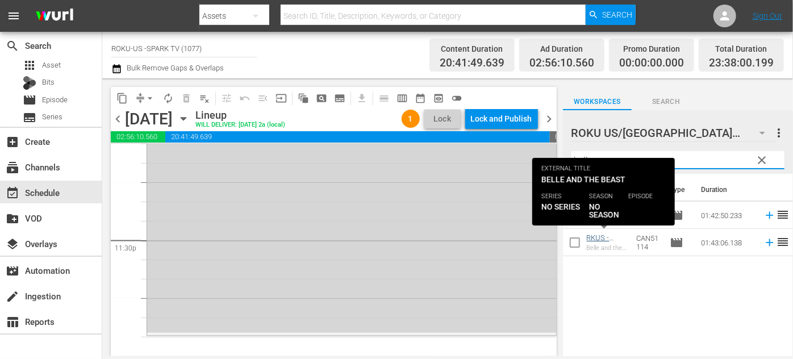
type input "belle"
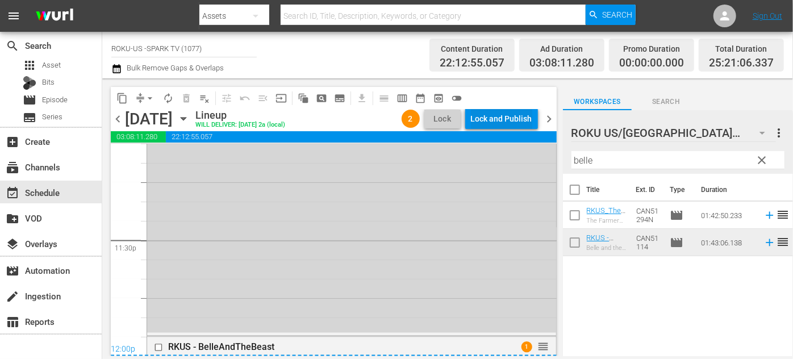
click at [495, 116] on div "Lock and Publish" at bounding box center [501, 119] width 61 height 20
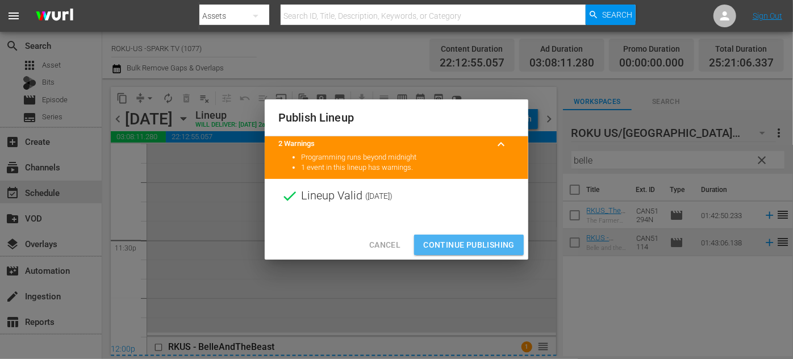
click at [478, 243] on span "Continue Publishing" at bounding box center [468, 245] width 91 height 14
